Goal: Task Accomplishment & Management: Manage account settings

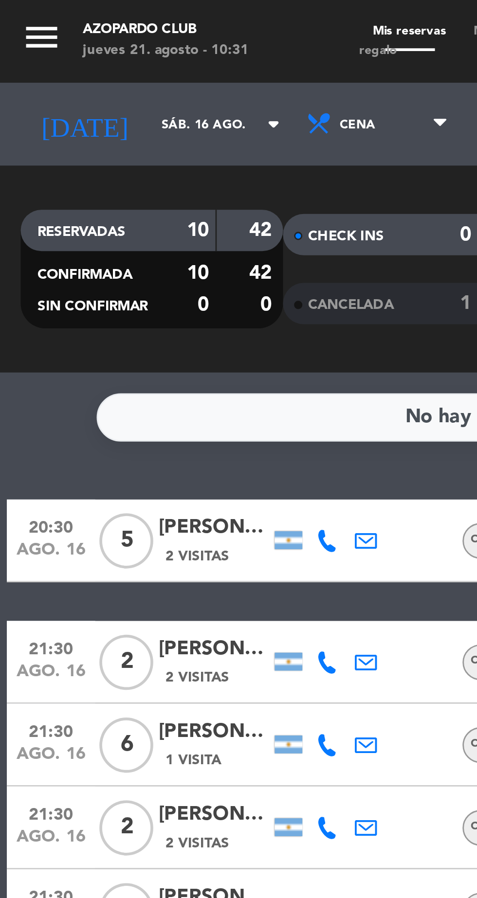
click at [52, 44] on input "sáb. 16 ago." at bounding box center [82, 43] width 61 height 15
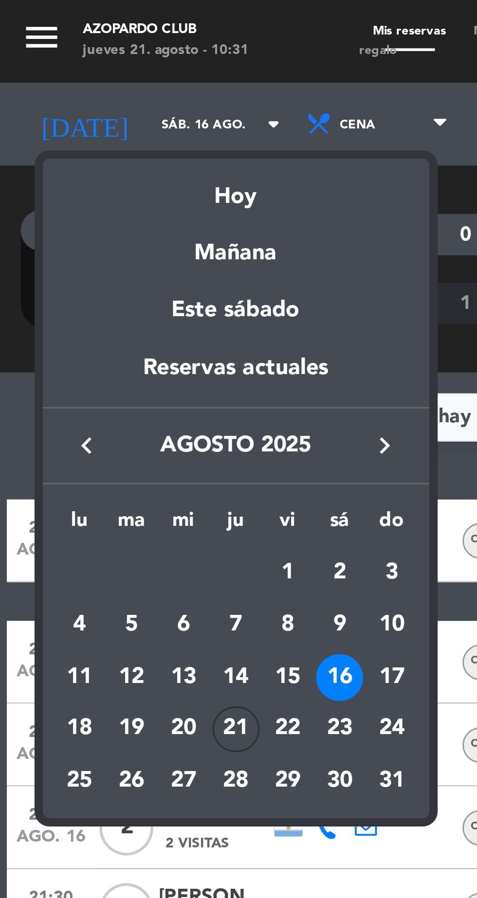
click at [85, 260] on div "21" at bounding box center [83, 257] width 17 height 17
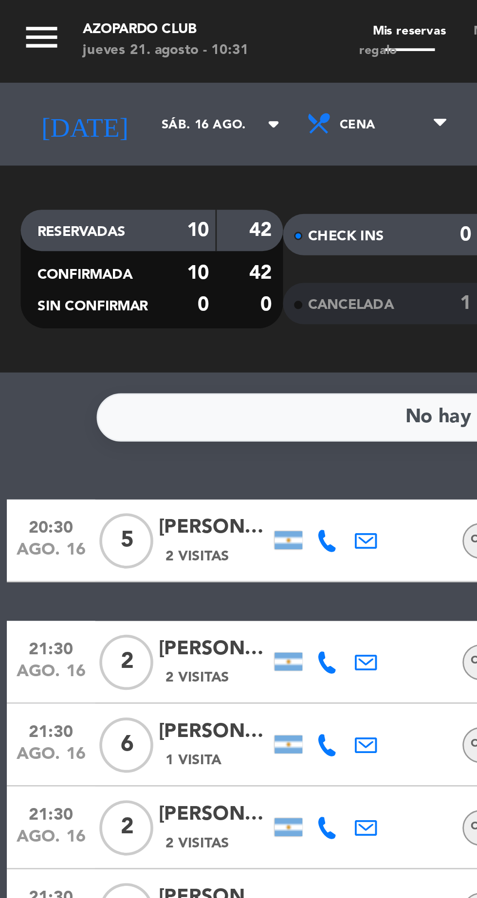
type input "jue. 21 ago."
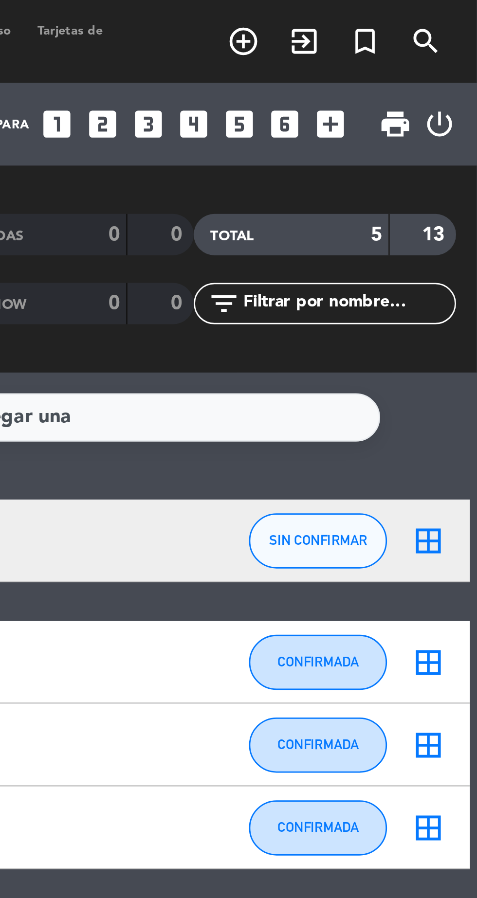
click at [413, 48] on icon "looks_6" at bounding box center [409, 43] width 13 height 13
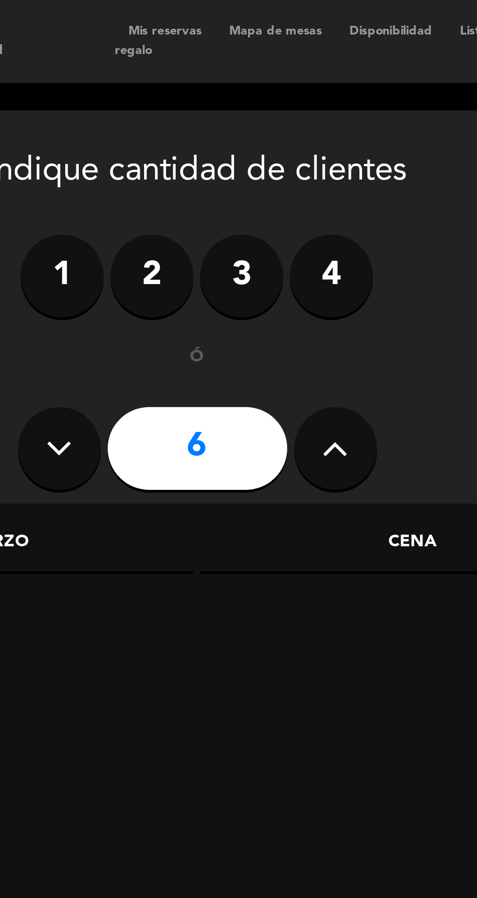
click at [236, 194] on div "Cena" at bounding box center [232, 191] width 150 height 19
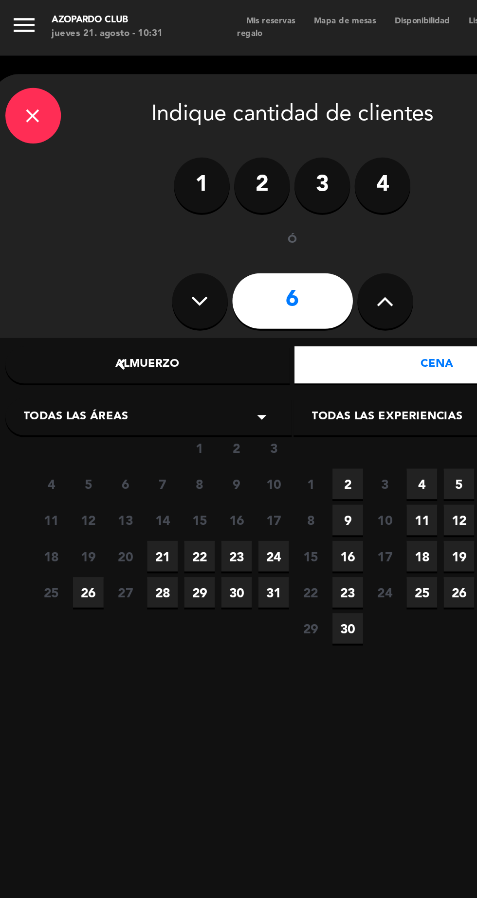
click at [81, 294] on span "21" at bounding box center [87, 292] width 16 height 16
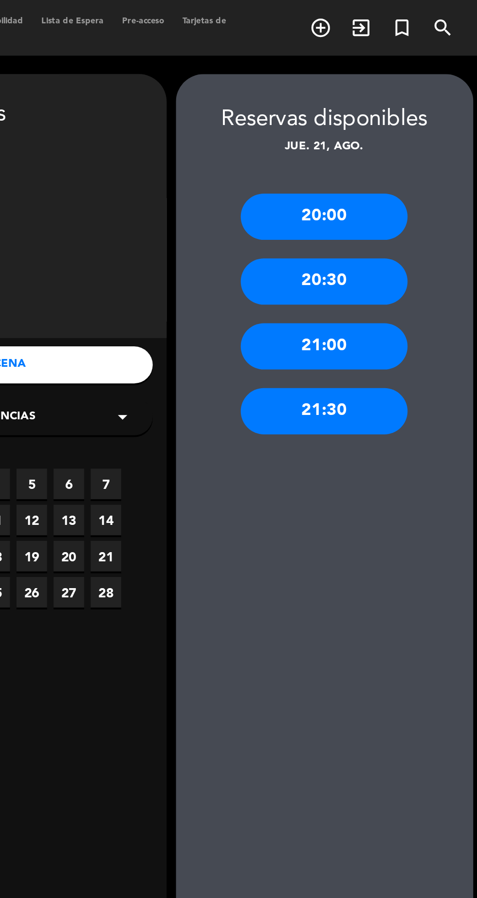
click at [407, 222] on div "21:30" at bounding box center [397, 216] width 88 height 24
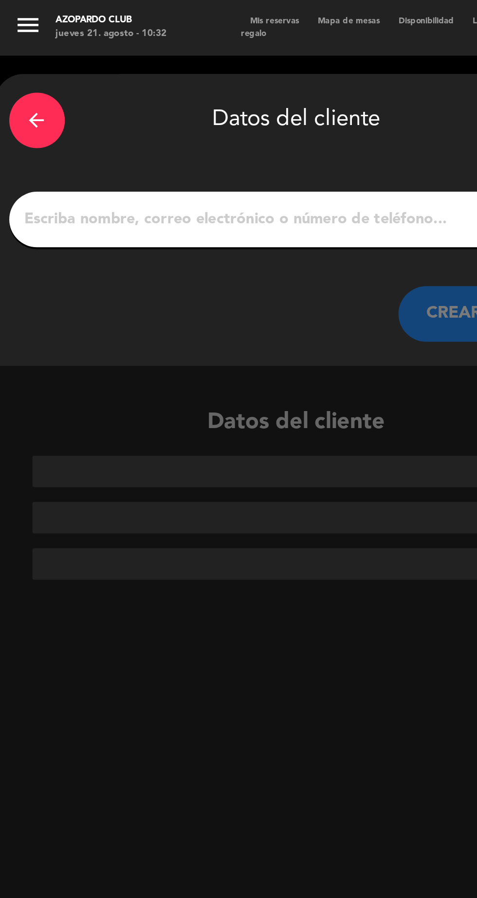
click at [12, 118] on input "1" at bounding box center [155, 116] width 287 height 14
click at [31, 116] on input "1" at bounding box center [155, 116] width 287 height 14
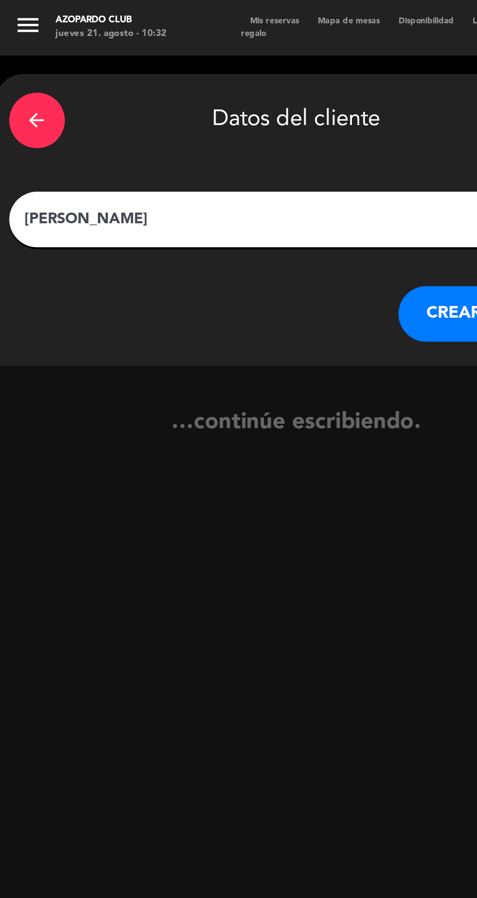
type input "[PERSON_NAME]"
click at [235, 169] on button "CREAR CLIENTE" at bounding box center [257, 164] width 97 height 29
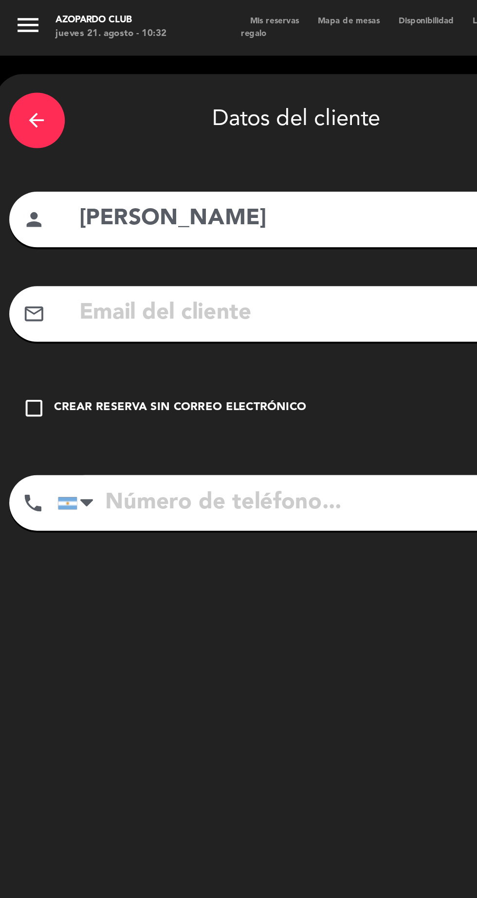
click at [97, 215] on div "Crear reserva sin correo electrónico" at bounding box center [95, 215] width 132 height 10
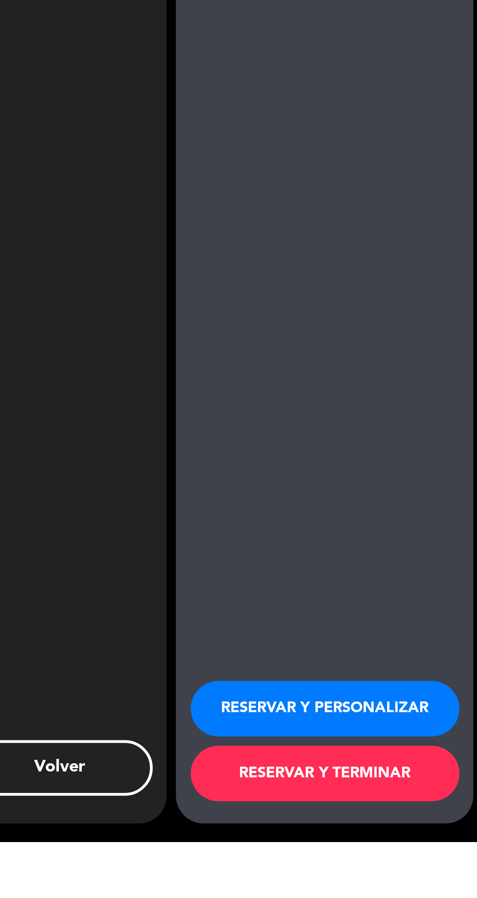
click at [379, 843] on button "RESERVAR Y PERSONALIZAR" at bounding box center [396, 828] width 141 height 29
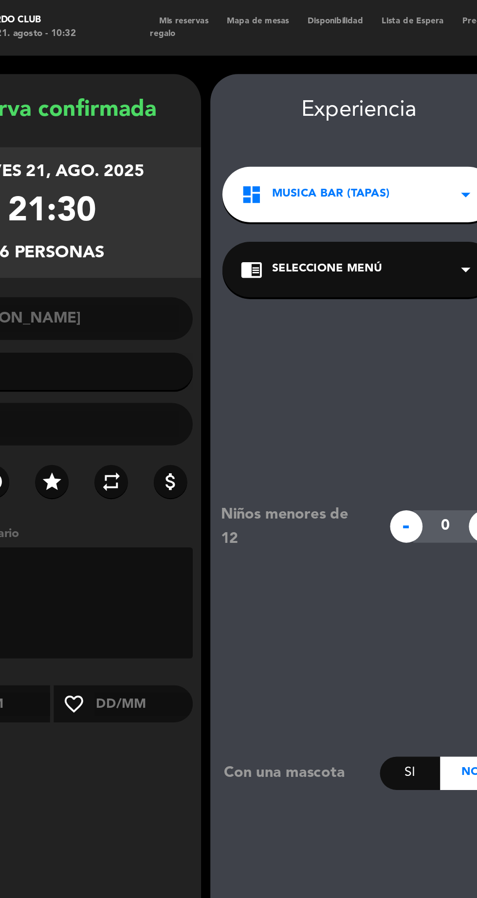
click at [278, 145] on div "chrome_reader_mode Seleccione Menú arrow_drop_down" at bounding box center [236, 141] width 144 height 29
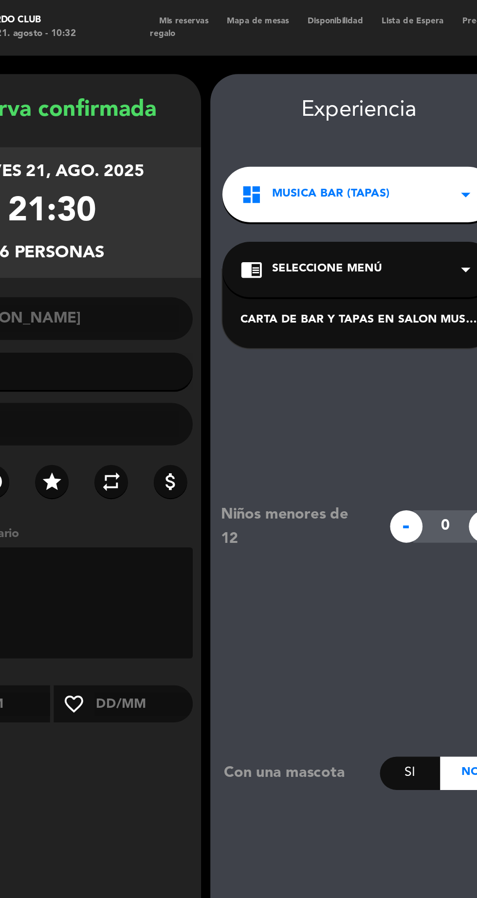
click at [267, 171] on div "CARTA DE BAR Y TAPAS EN SALON MUSIC BAR" at bounding box center [236, 168] width 124 height 10
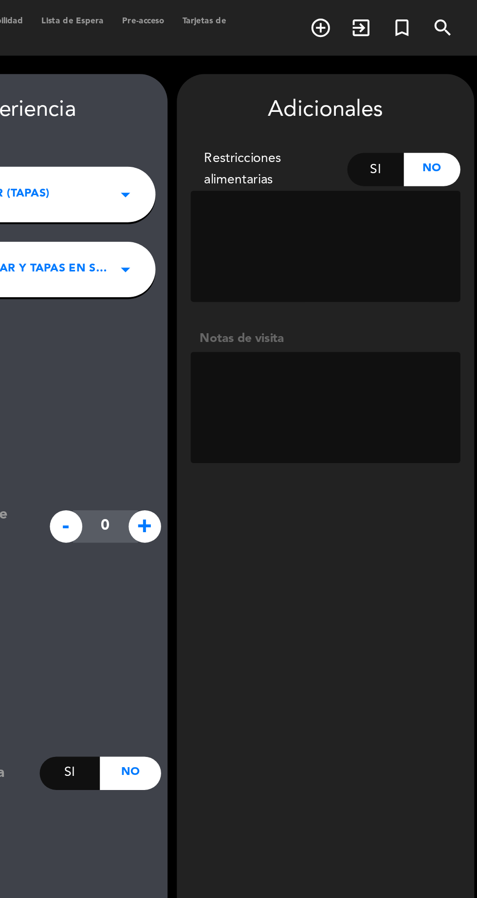
click at [417, 202] on textarea at bounding box center [397, 214] width 142 height 58
type textarea "Atras"
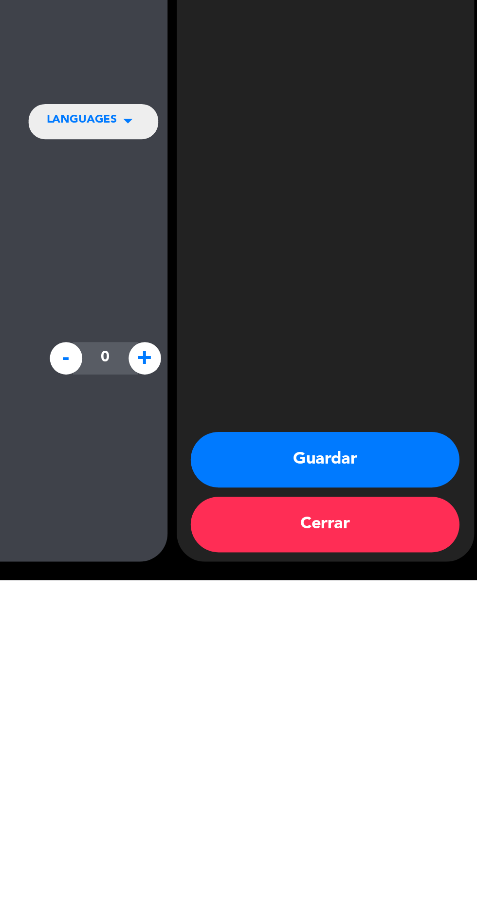
scroll to position [61, 0]
type textarea "Atrás"
click at [406, 839] on button "Guardar" at bounding box center [396, 834] width 141 height 29
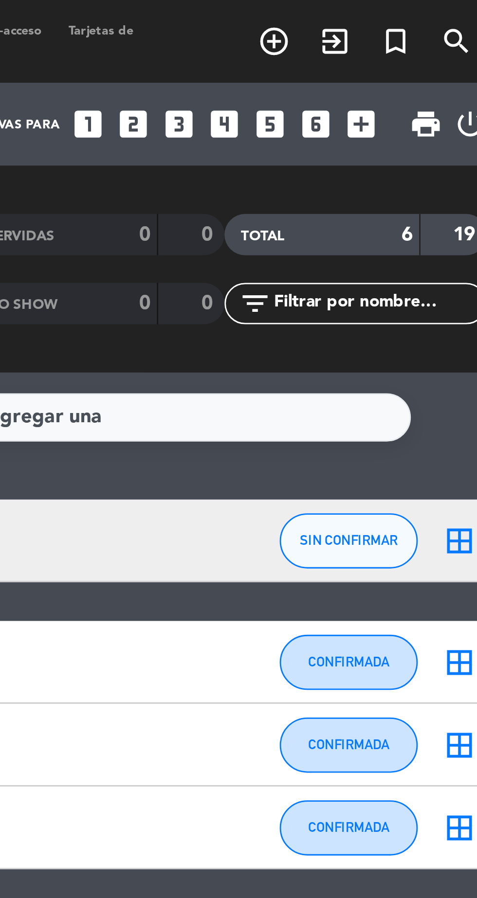
click at [378, 44] on icon "looks_4" at bounding box center [377, 43] width 13 height 13
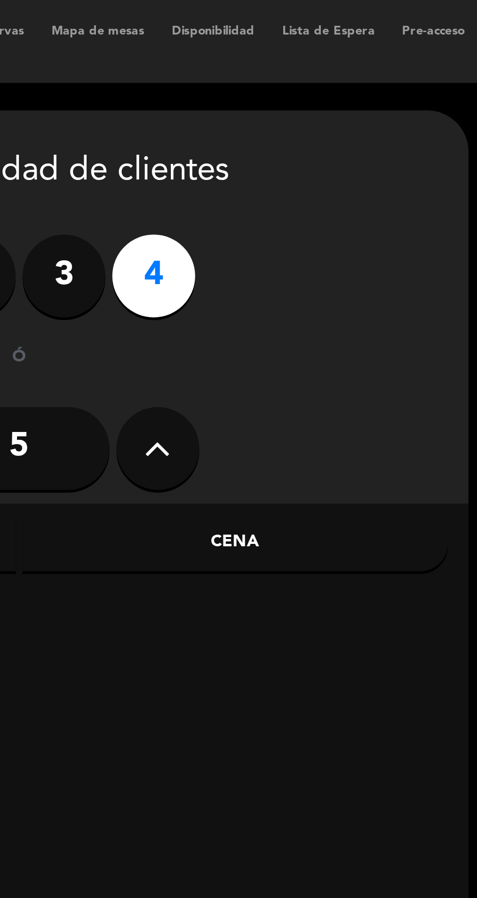
click at [250, 191] on div "Cena" at bounding box center [232, 191] width 150 height 19
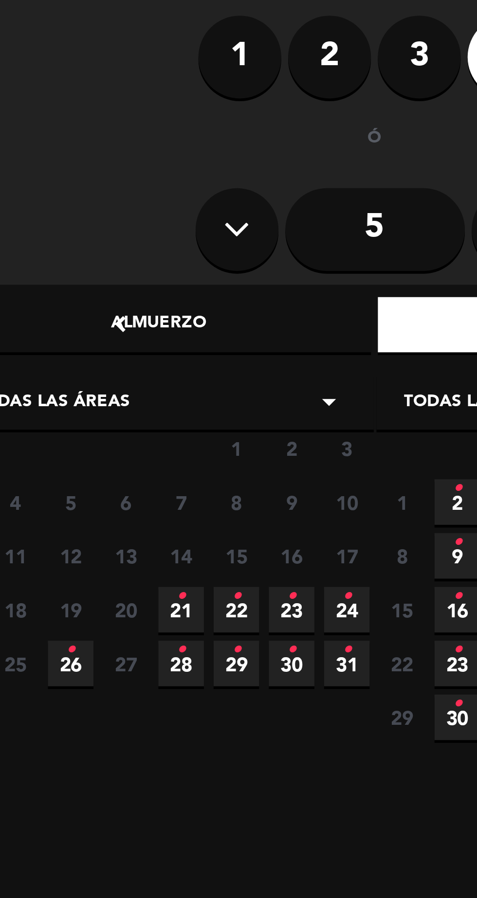
click at [87, 294] on icon "•" at bounding box center [87, 288] width 3 height 16
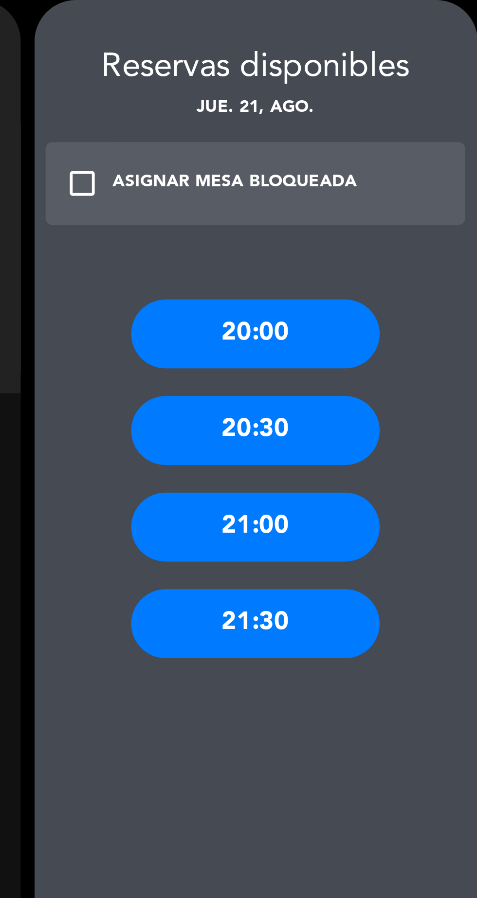
click at [404, 261] on div "21:30" at bounding box center [397, 259] width 88 height 24
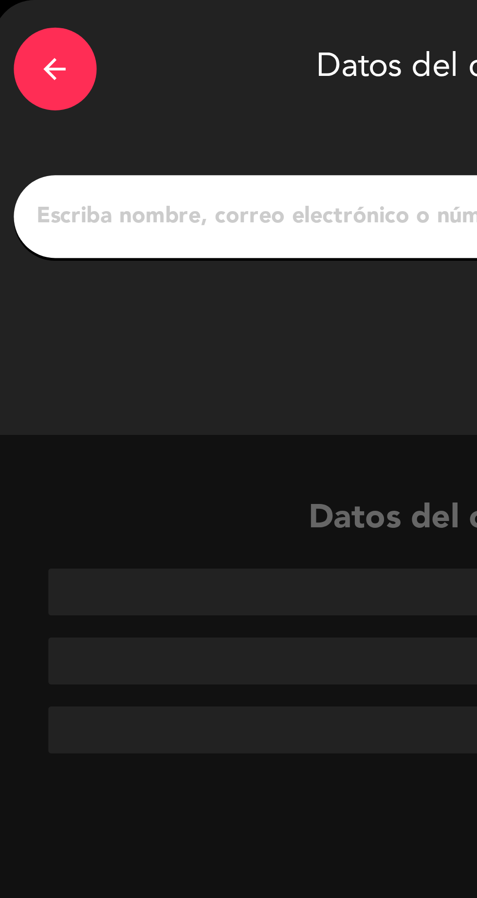
click at [16, 118] on input "1" at bounding box center [155, 116] width 287 height 14
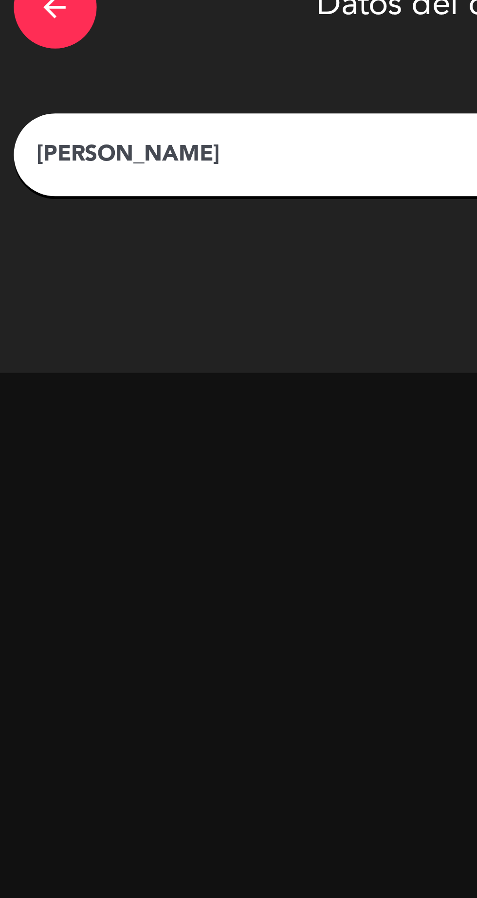
type input "[PERSON_NAME]"
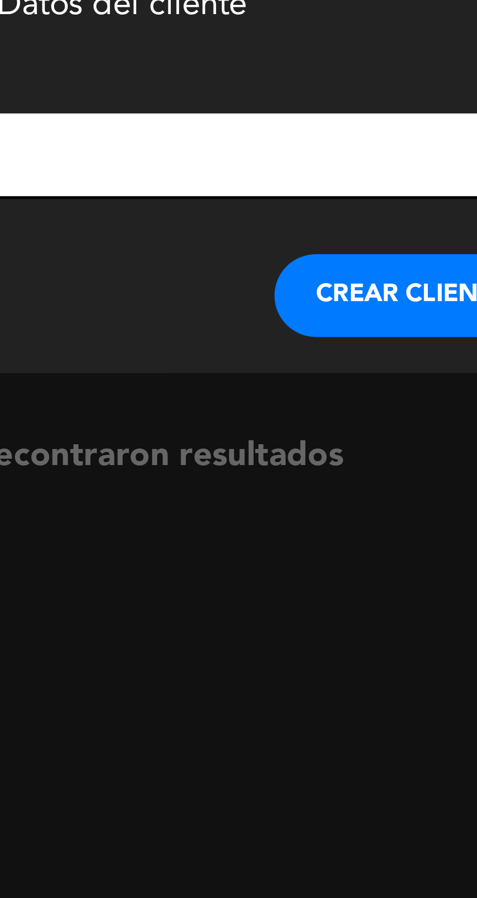
click at [254, 174] on button "CREAR CLIENTE" at bounding box center [257, 164] width 97 height 29
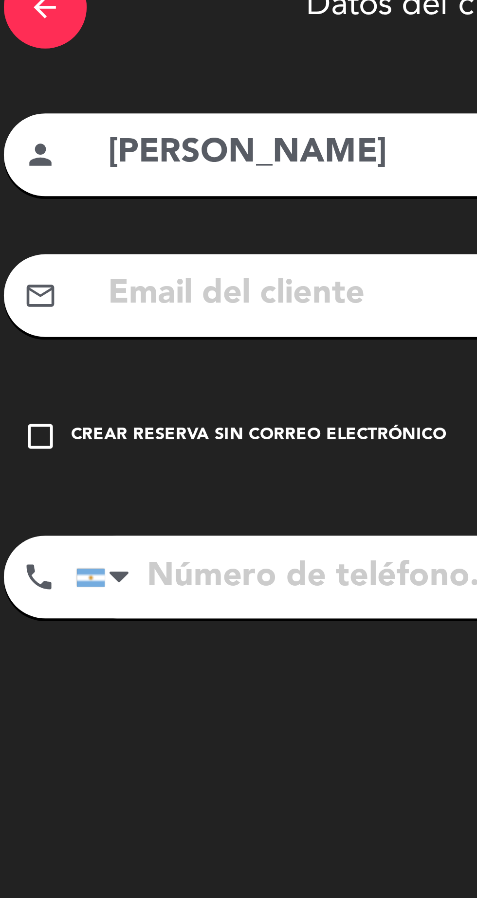
click at [21, 215] on icon "check_box_outline_blank" at bounding box center [18, 215] width 12 height 12
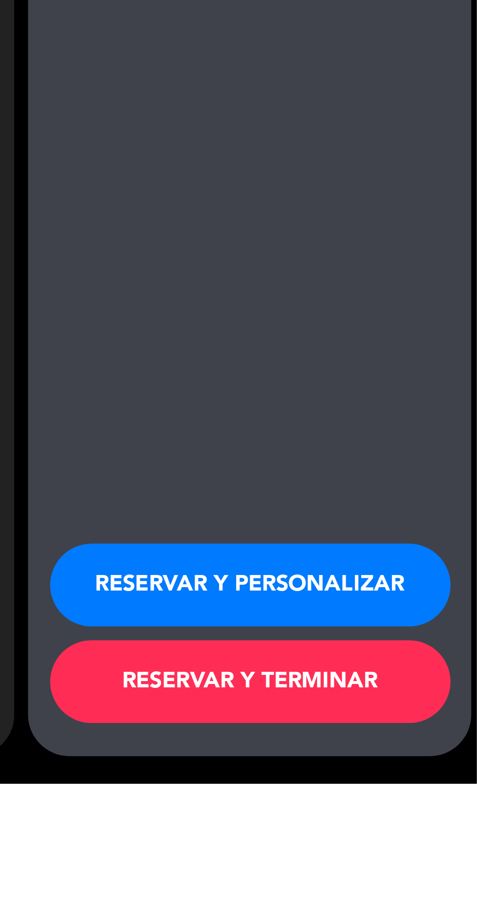
click at [383, 843] on button "RESERVAR Y PERSONALIZAR" at bounding box center [396, 828] width 141 height 29
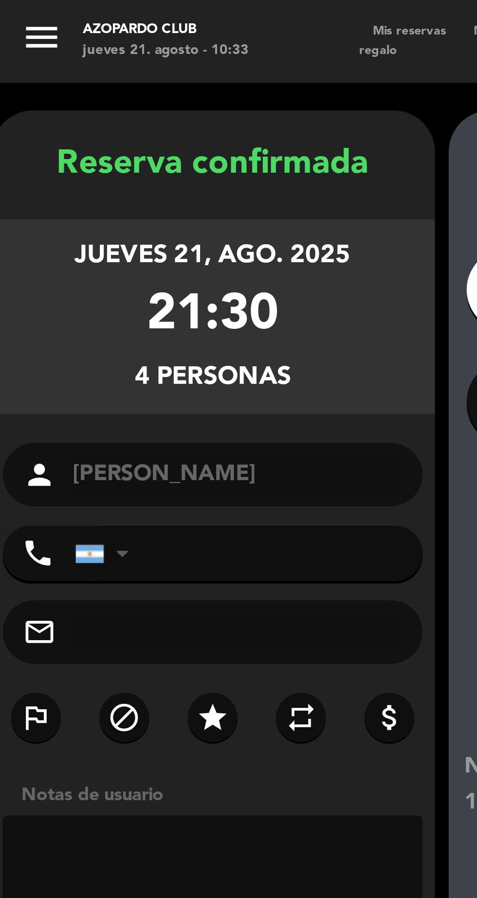
scroll to position [15, 0]
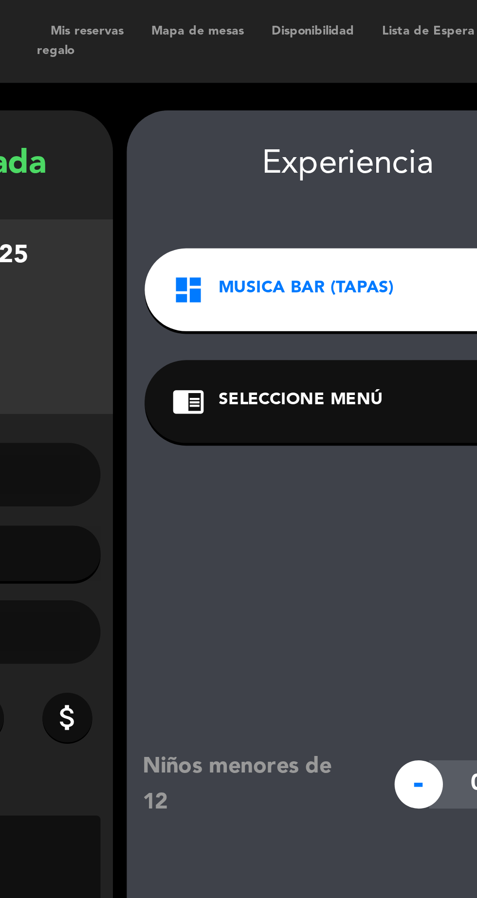
click at [268, 130] on div "chrome_reader_mode Seleccione Menú arrow_drop_down" at bounding box center [236, 141] width 144 height 29
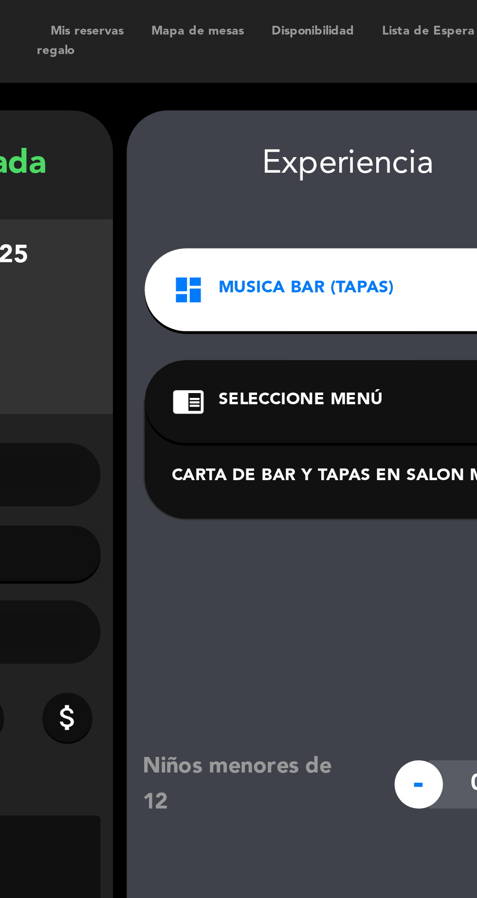
click at [249, 163] on div "CARTA DE BAR Y TAPAS EN SALON MUSIC BAR" at bounding box center [236, 168] width 124 height 10
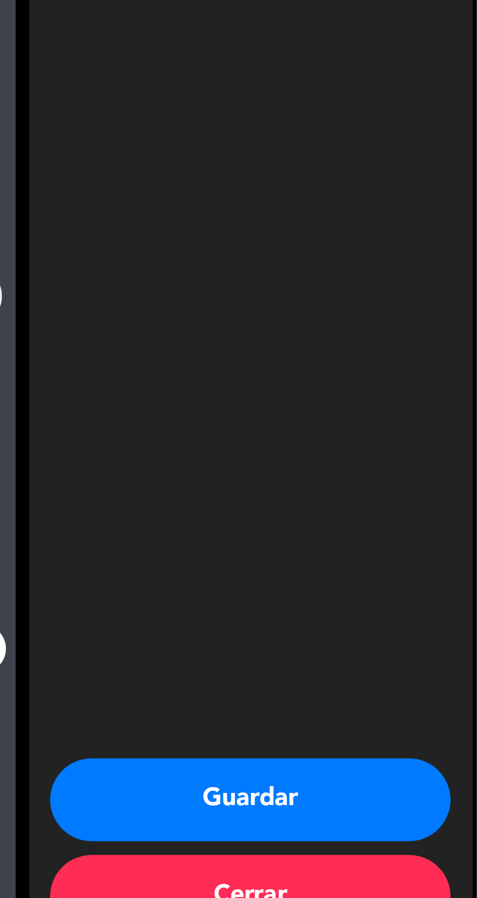
scroll to position [0, 0]
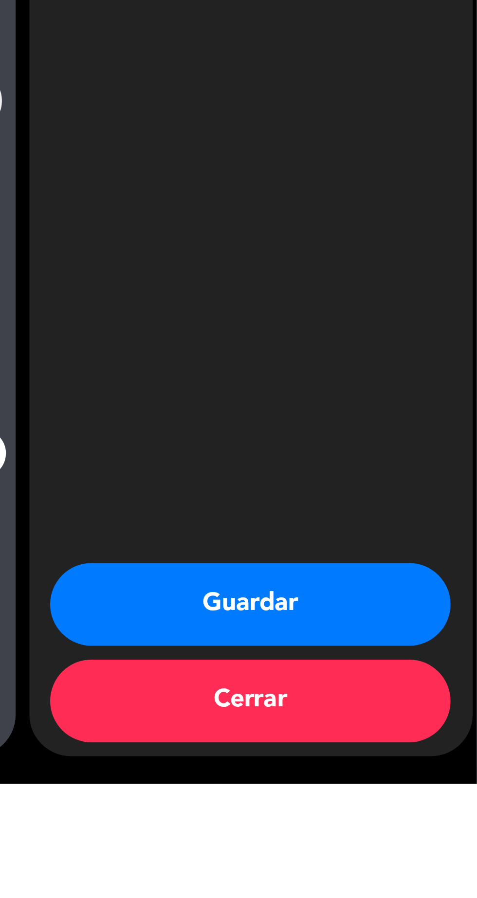
click at [399, 850] on button "Guardar" at bounding box center [396, 834] width 141 height 29
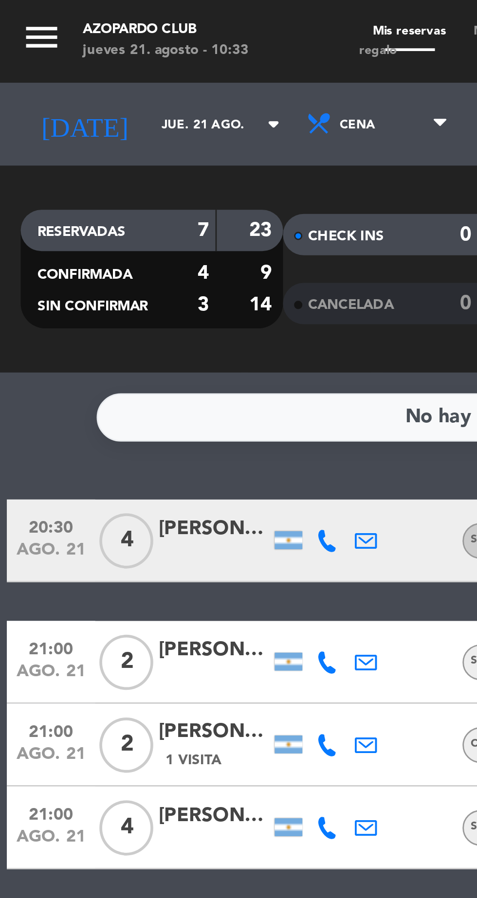
click at [66, 235] on div at bounding box center [75, 239] width 39 height 8
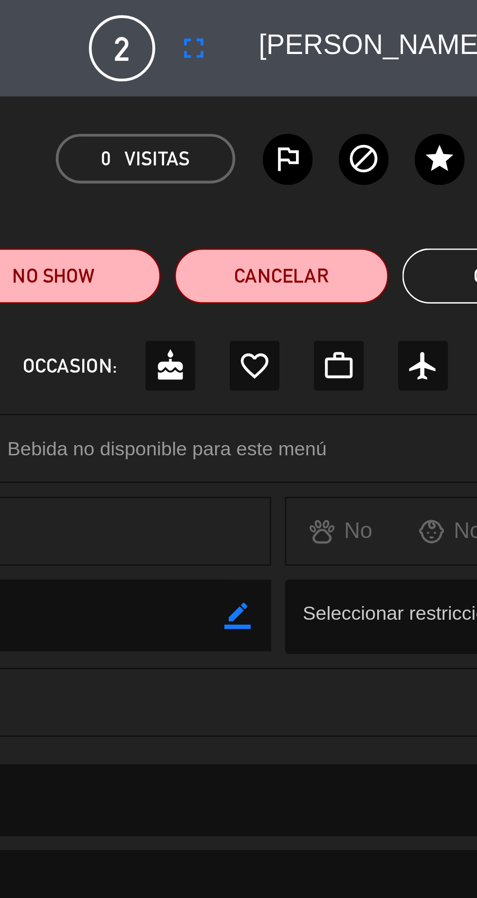
click at [334, 21] on icon "fullscreen" at bounding box center [328, 17] width 12 height 12
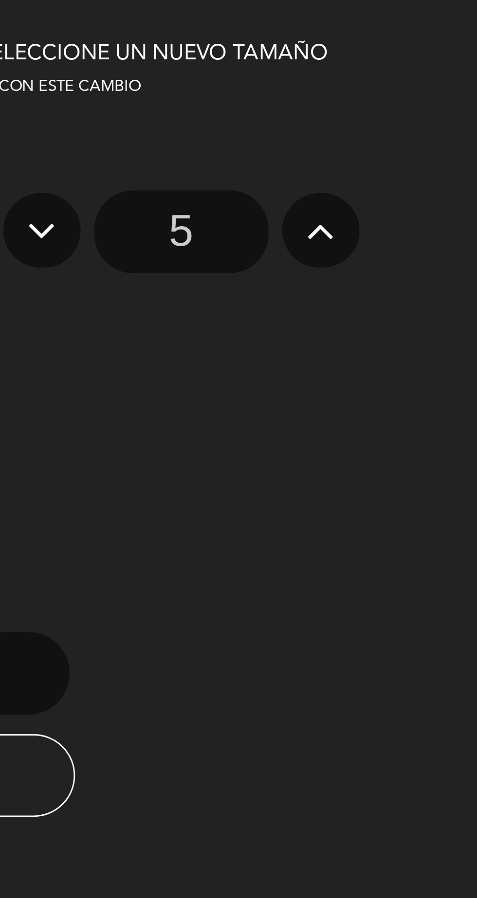
click at [269, 85] on icon at bounding box center [274, 81] width 10 height 16
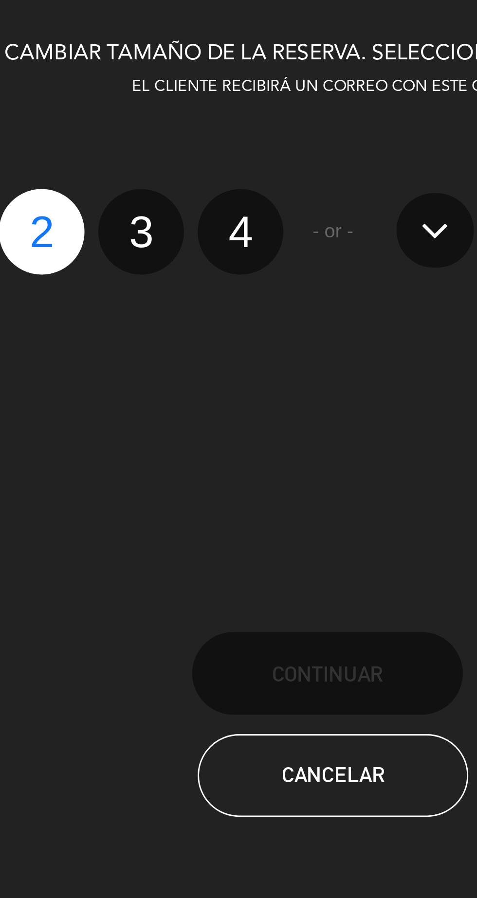
click at [206, 87] on label "4" at bounding box center [206, 82] width 30 height 30
click at [206, 76] on input "4" at bounding box center [204, 73] width 6 height 6
radio input "true"
radio input "false"
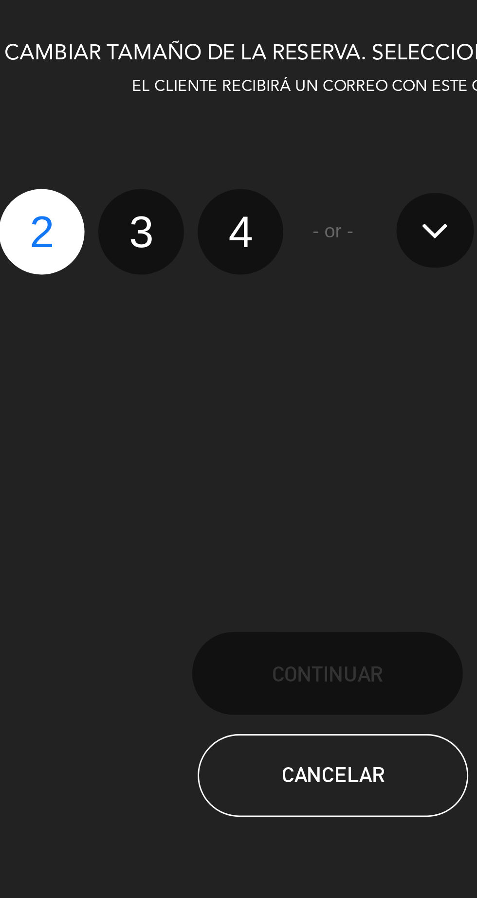
radio input "false"
radio input "true"
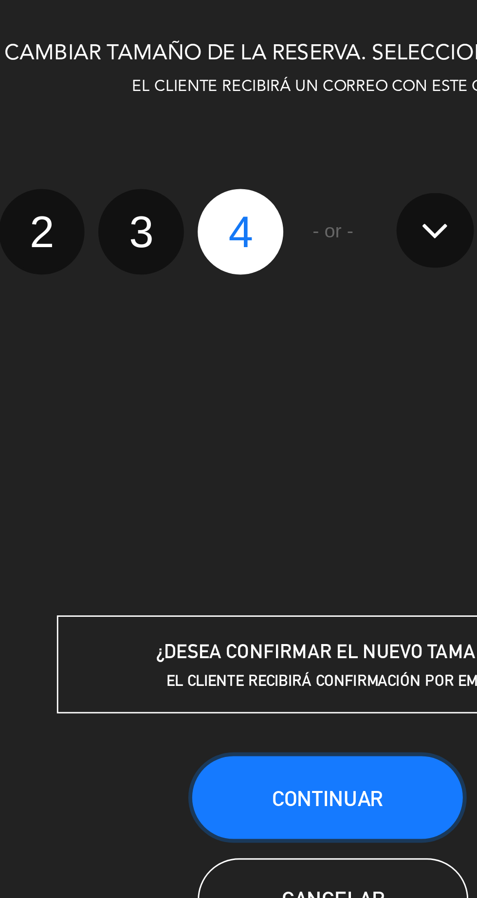
click at [227, 281] on span "Continuar" at bounding box center [236, 281] width 39 height 8
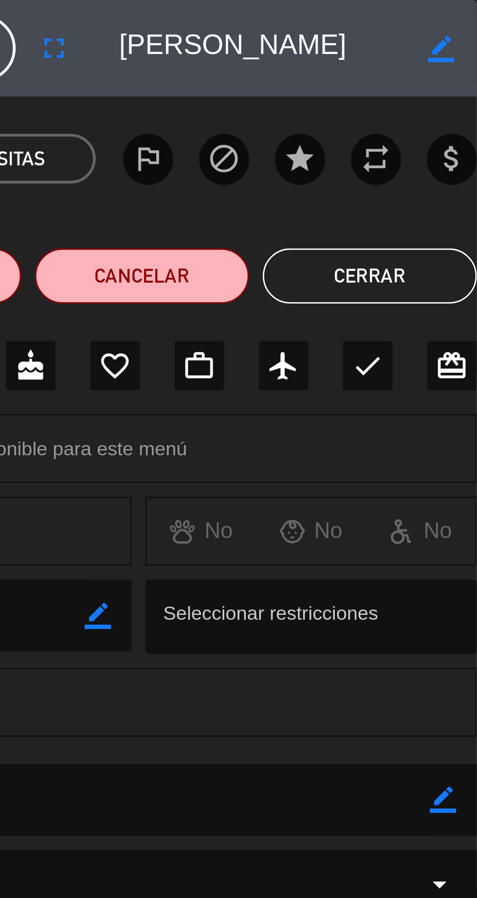
click at [463, 18] on icon "border_color" at bounding box center [464, 17] width 9 height 9
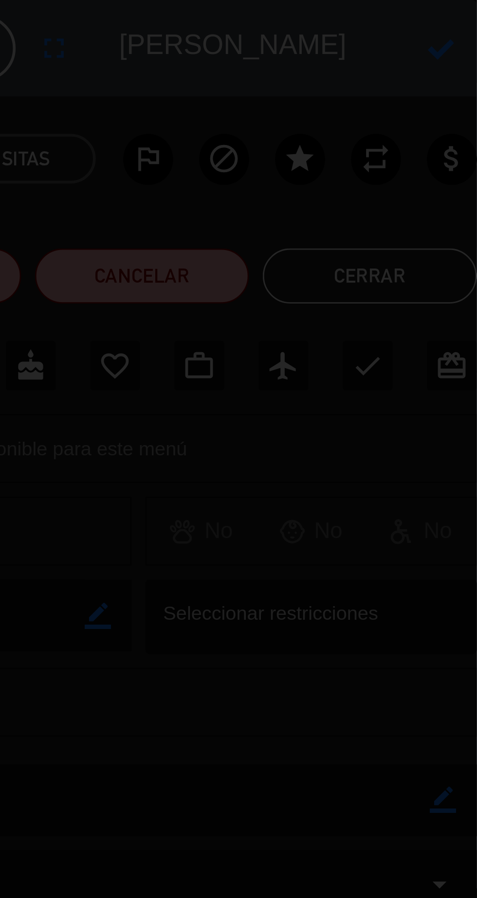
scroll to position [0, 11]
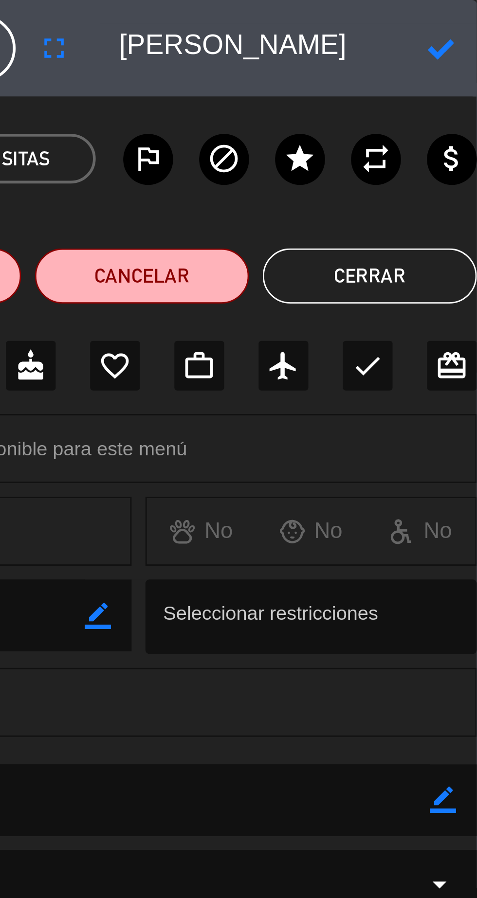
click at [458, 102] on button "Cerrar" at bounding box center [438, 97] width 75 height 19
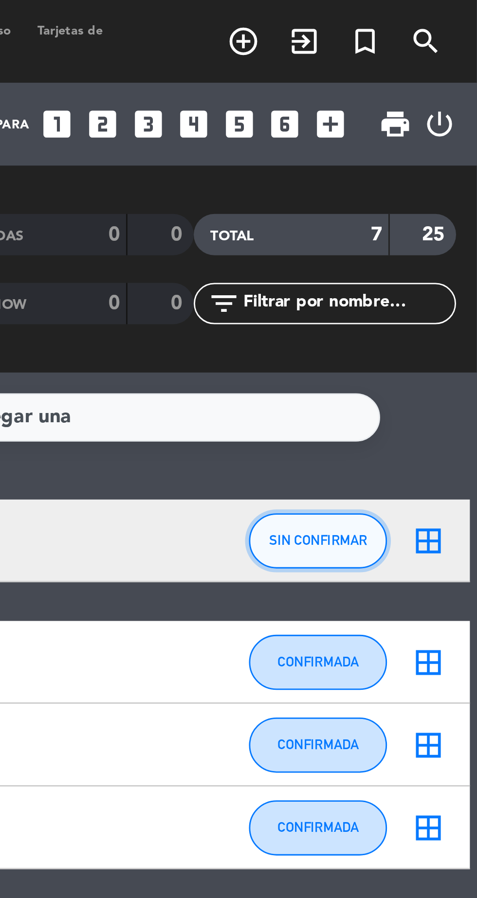
click at [432, 193] on span "SIN CONFIRMAR" at bounding box center [421, 190] width 35 height 5
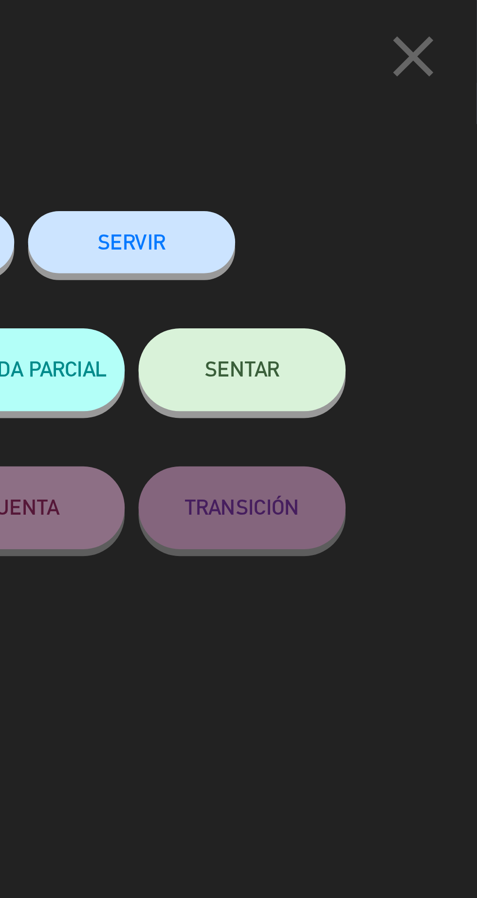
scroll to position [0, 0]
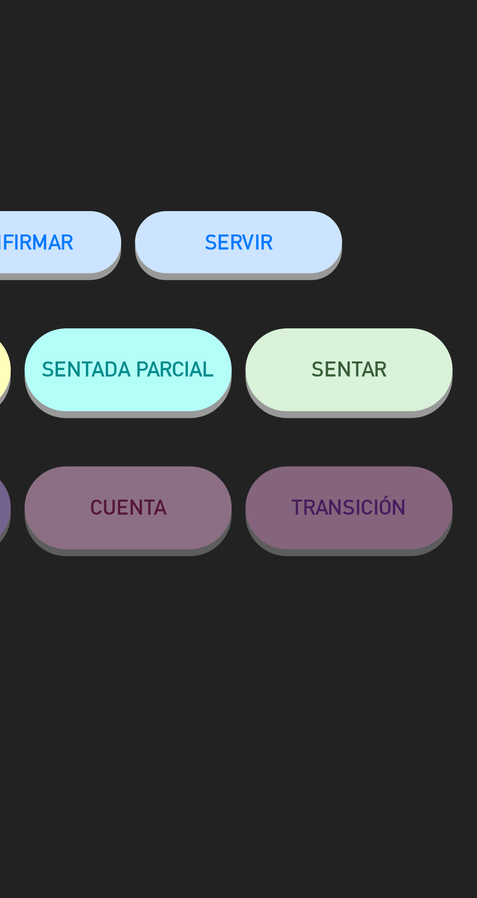
click at [295, 87] on span "CONFIRMAR" at bounding box center [277, 85] width 39 height 8
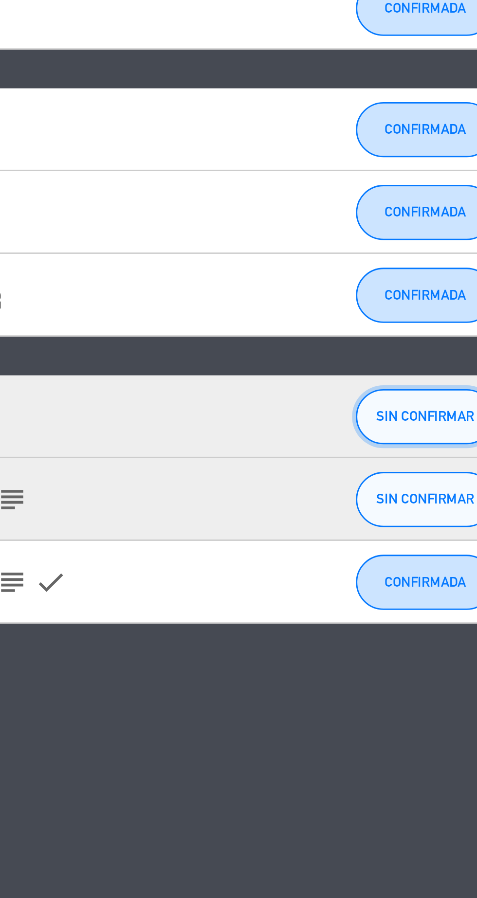
click at [422, 341] on button "SIN CONFIRMAR" at bounding box center [421, 334] width 49 height 19
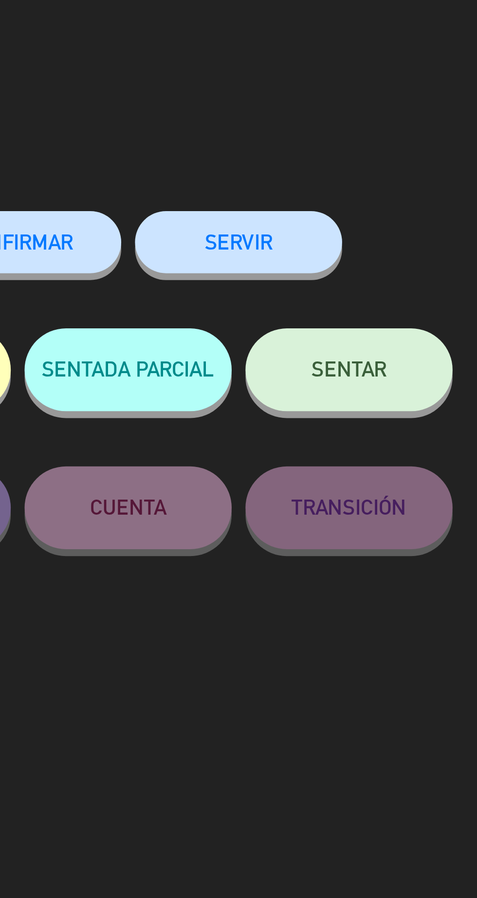
click at [295, 83] on span "CONFIRMAR" at bounding box center [277, 85] width 39 height 8
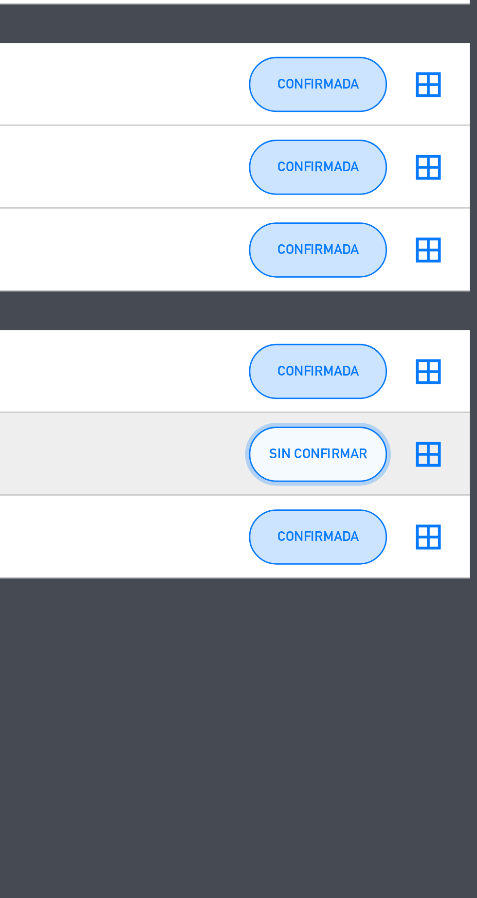
click at [432, 369] on button "SIN CONFIRMAR" at bounding box center [421, 363] width 49 height 19
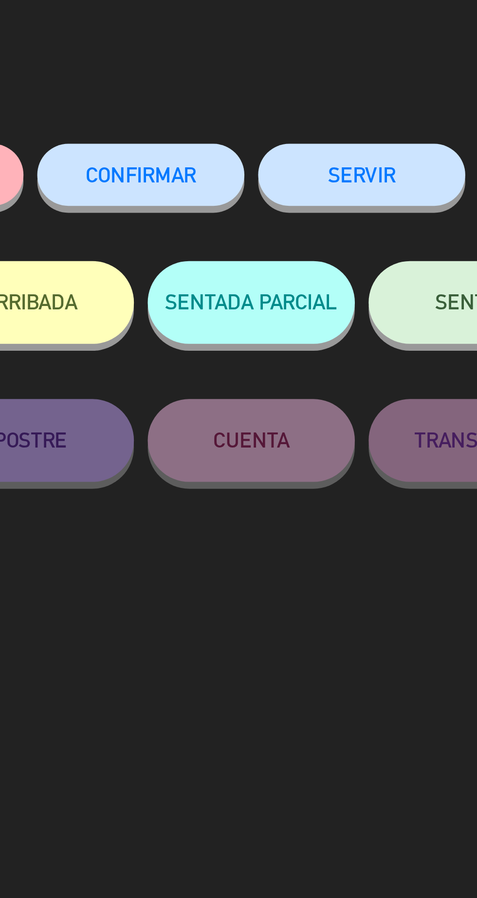
click at [297, 92] on button "CONFIRMAR" at bounding box center [277, 85] width 73 height 22
